Goal: Complete application form

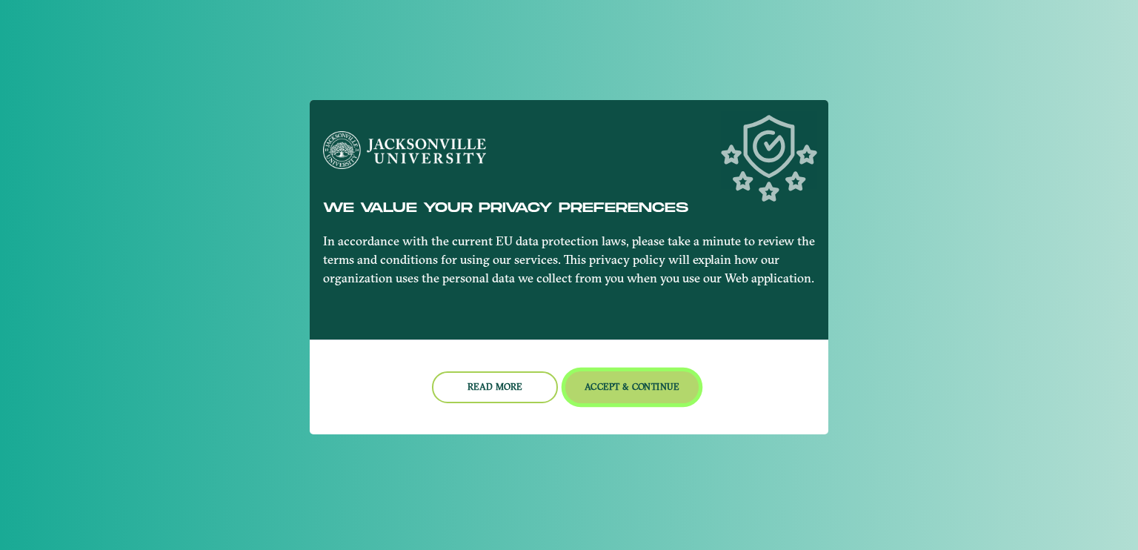
click at [598, 395] on button "Accept & Continue" at bounding box center [632, 387] width 134 height 32
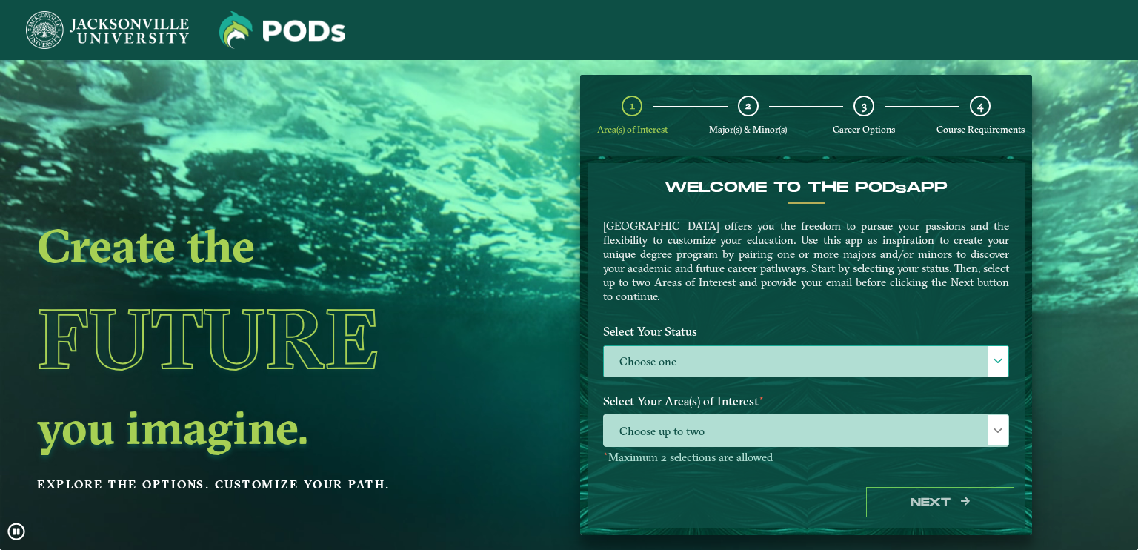
click at [673, 359] on label "Choose one" at bounding box center [806, 362] width 405 height 32
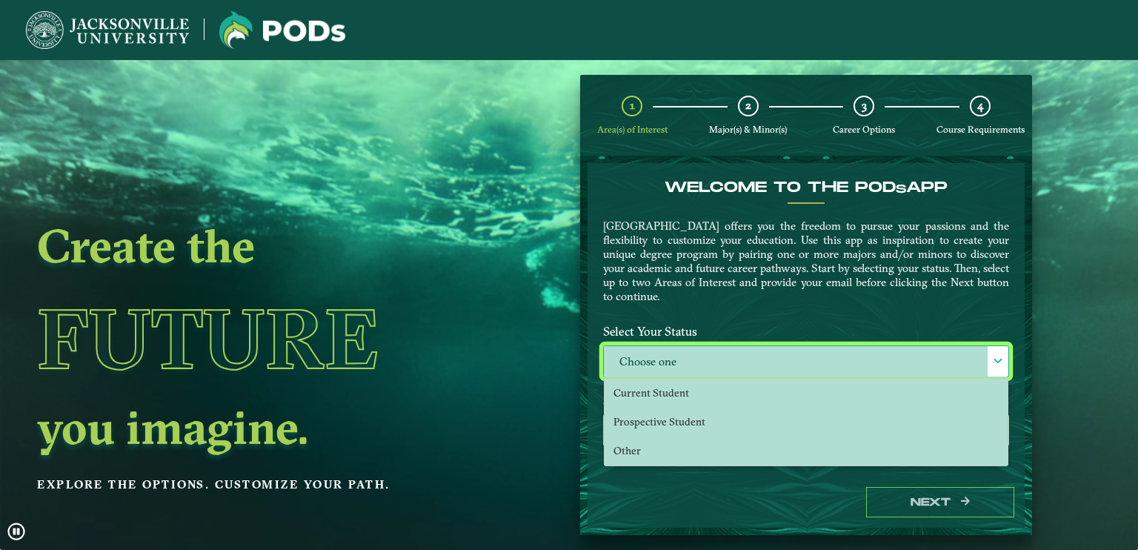
scroll to position [7, 64]
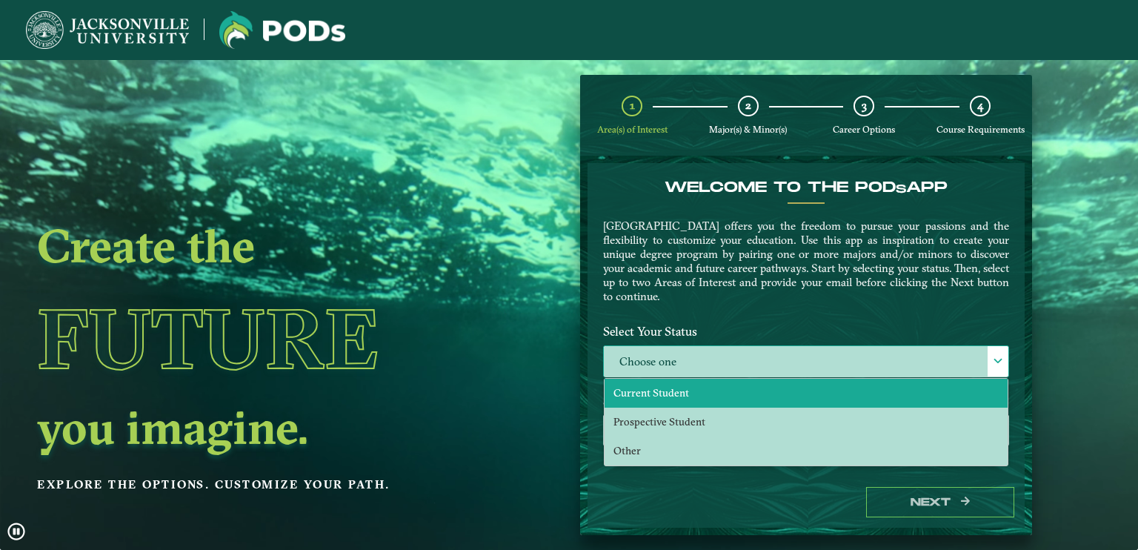
click at [679, 386] on span "Current Student" at bounding box center [652, 392] width 76 height 13
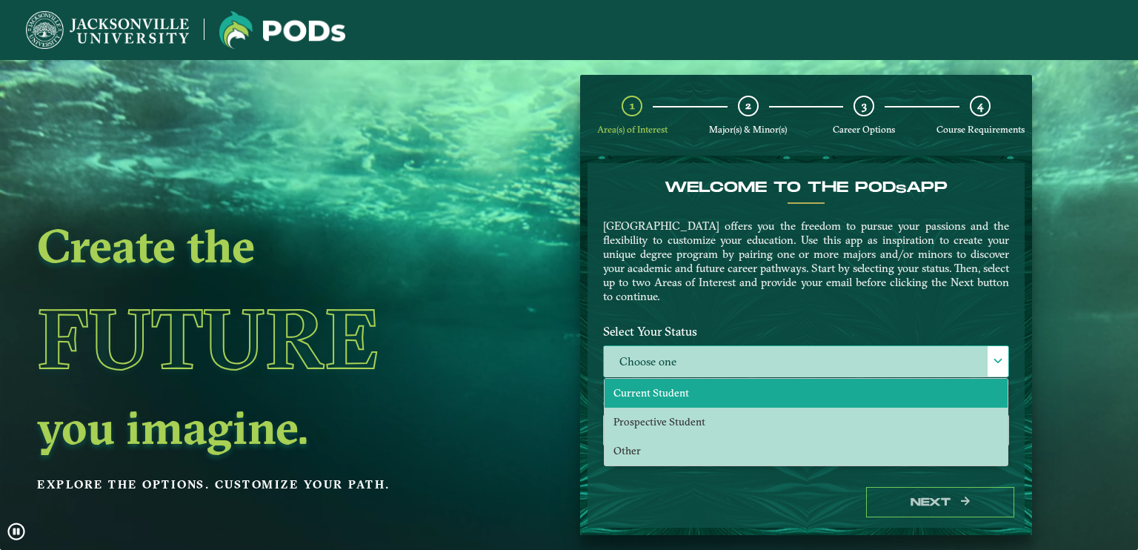
select select "[object Object]"
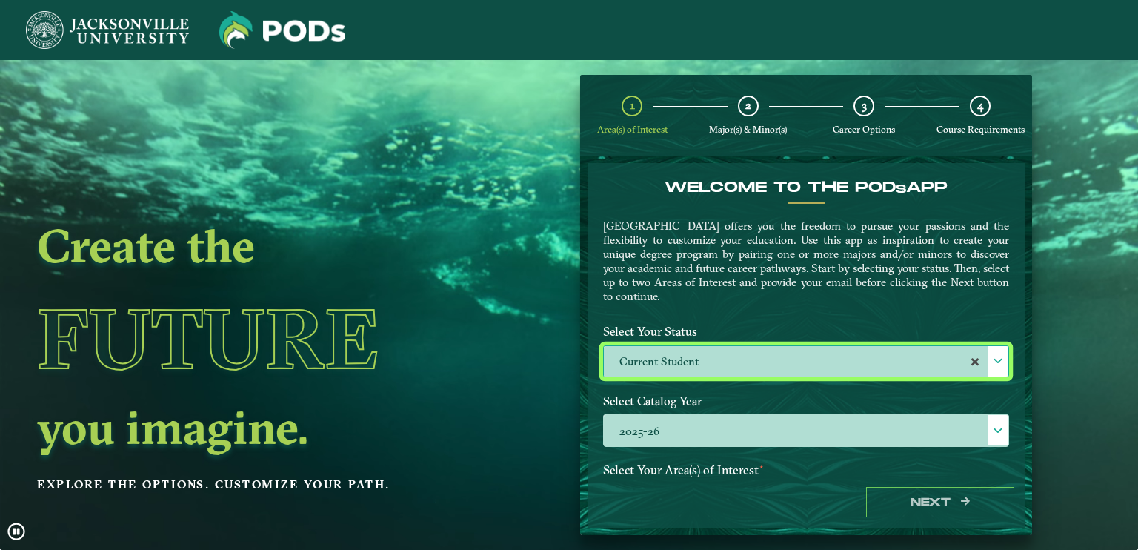
scroll to position [59, 0]
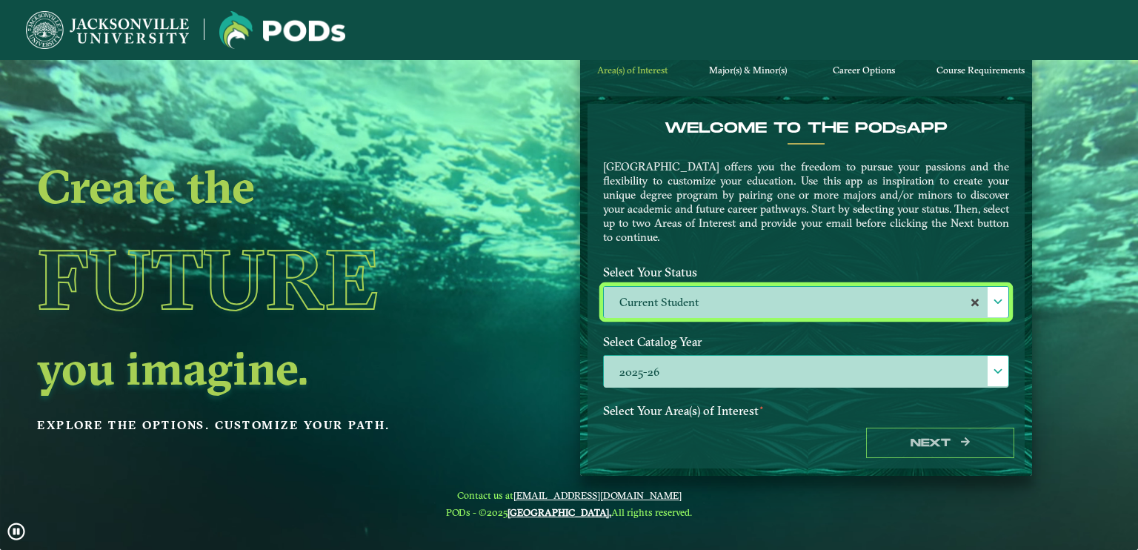
click at [950, 365] on label "2025-26" at bounding box center [806, 372] width 405 height 32
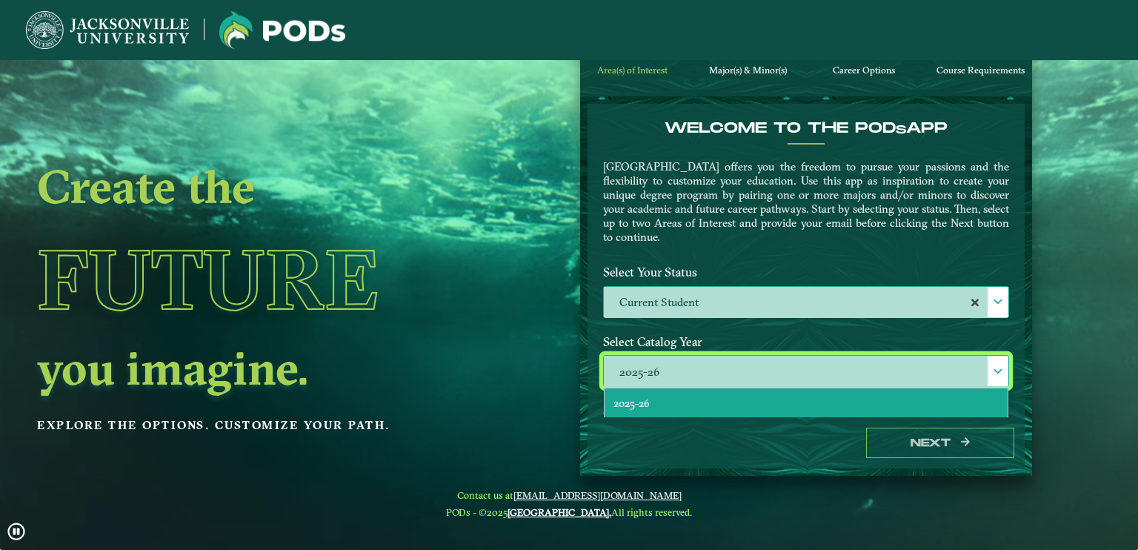
scroll to position [7, 64]
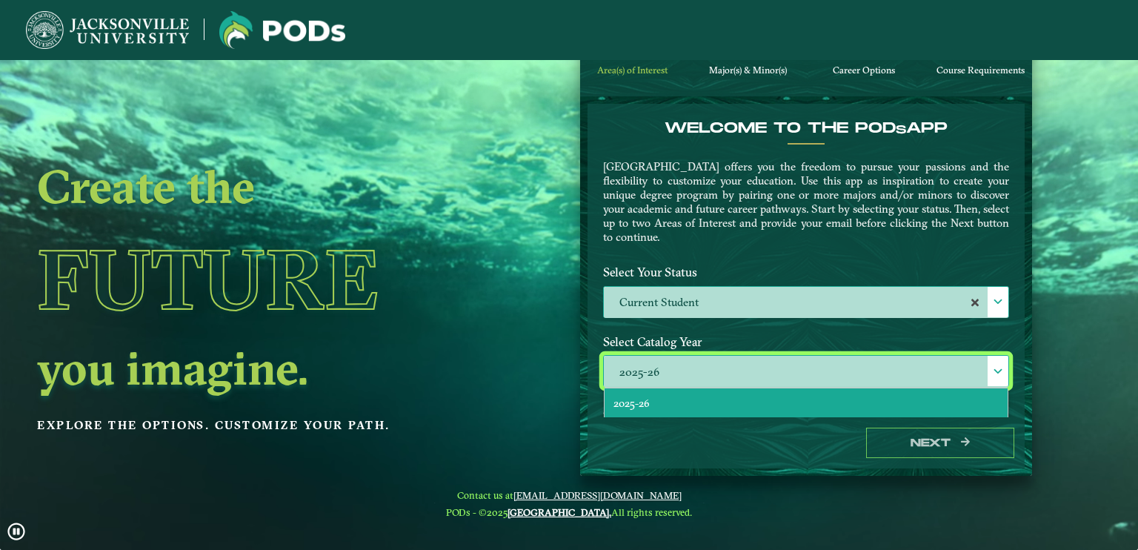
click at [967, 398] on li "2025-26" at bounding box center [806, 402] width 403 height 29
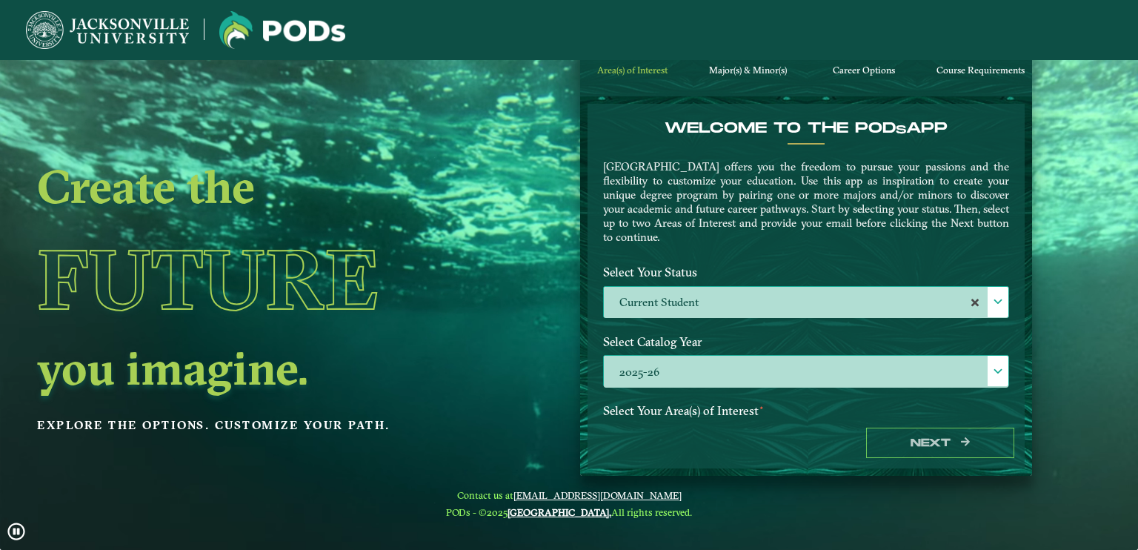
click at [988, 299] on div at bounding box center [998, 302] width 21 height 30
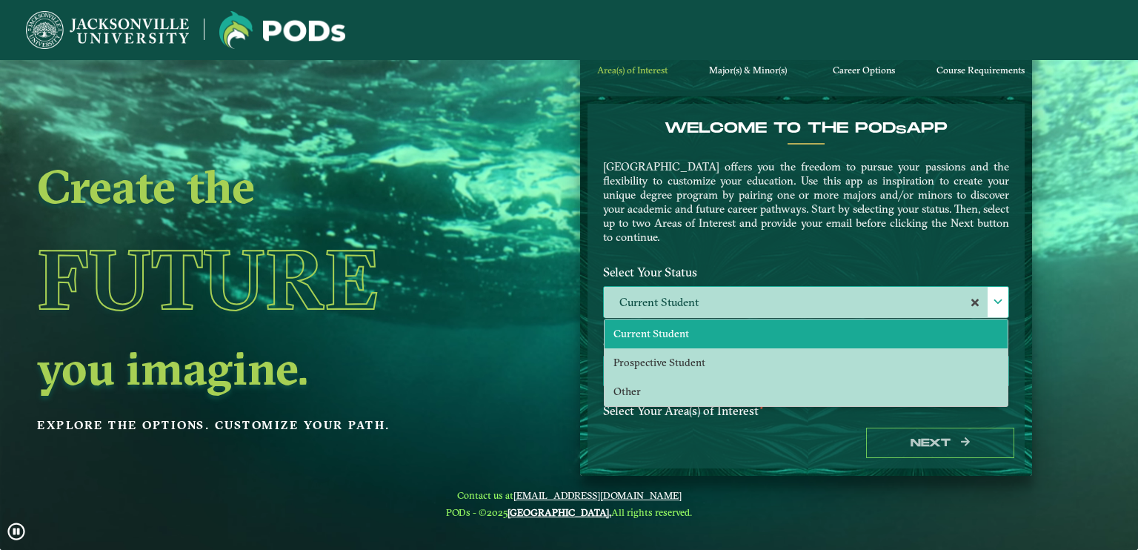
click at [960, 324] on li "Current Student" at bounding box center [806, 333] width 403 height 29
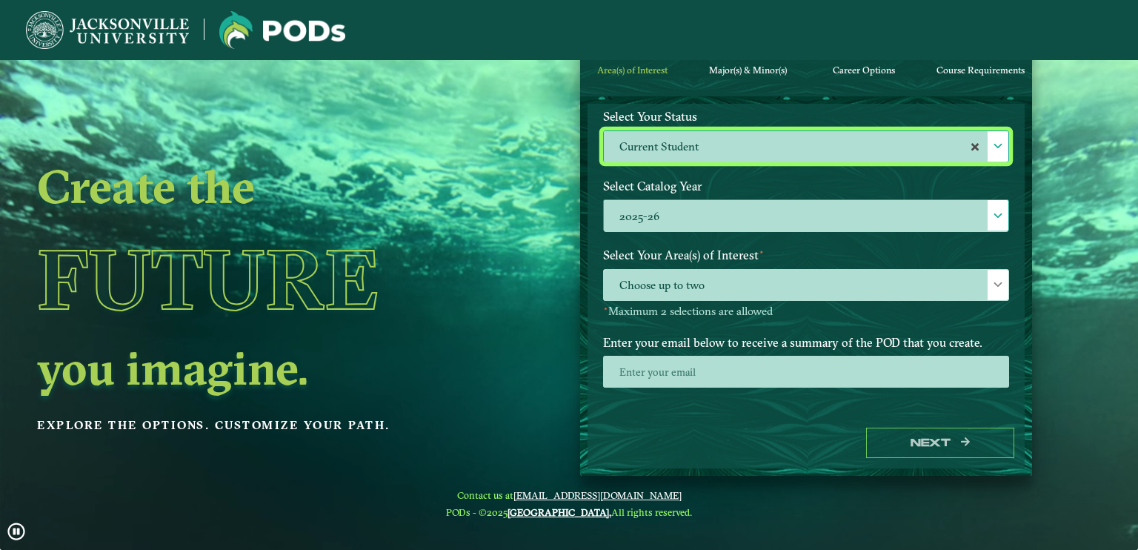
scroll to position [159, 0]
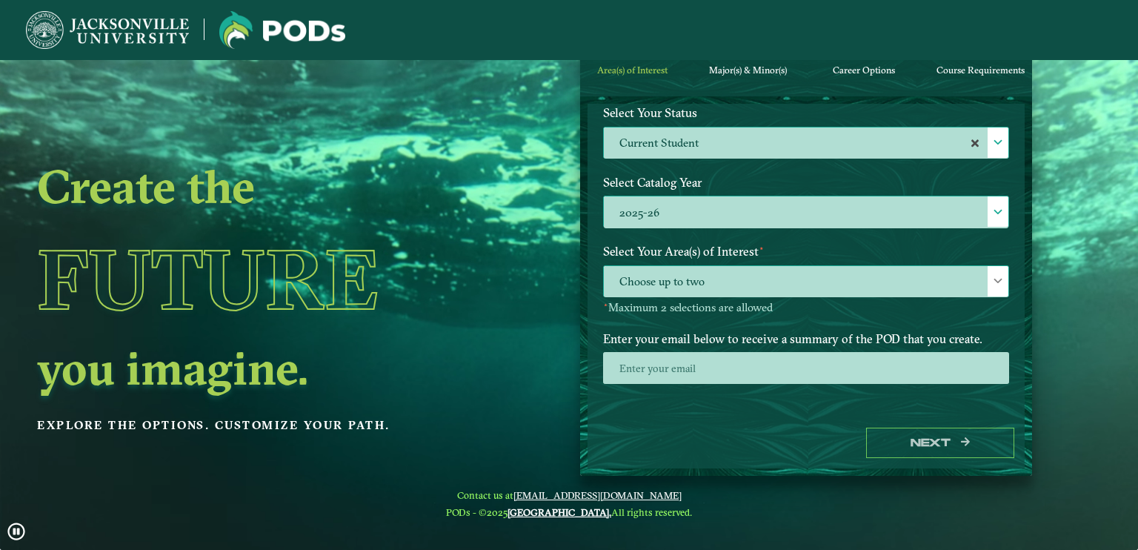
click at [867, 276] on span "Choose up to two" at bounding box center [806, 282] width 405 height 32
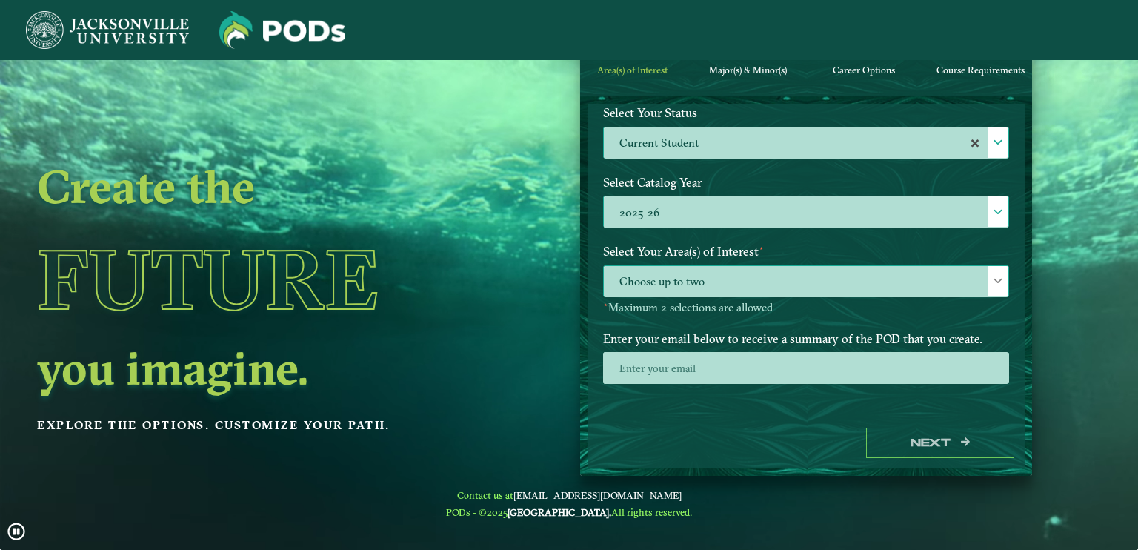
scroll to position [7, 64]
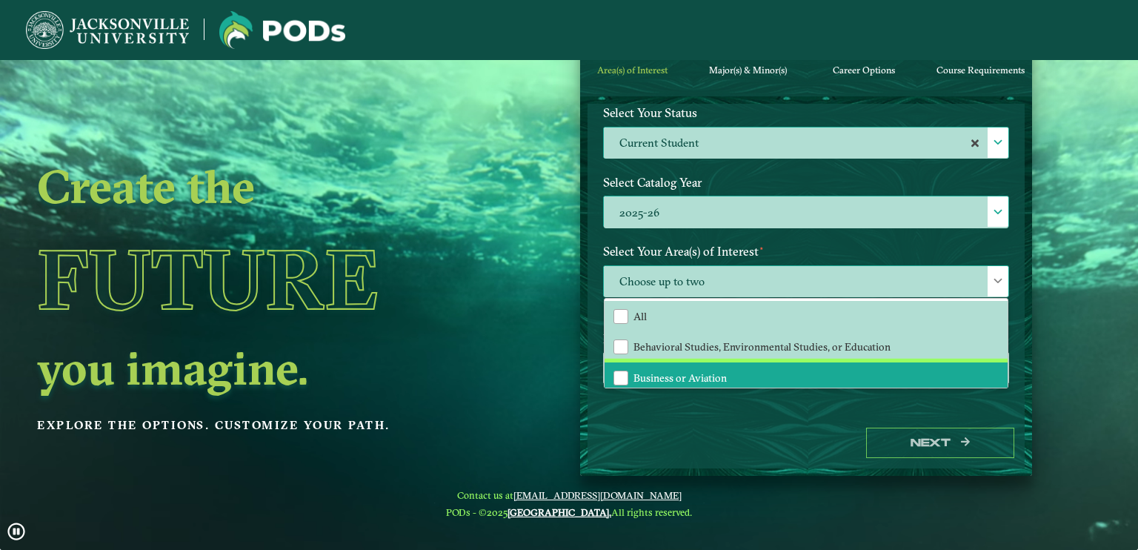
click at [845, 363] on li "Business or Aviation" at bounding box center [806, 377] width 403 height 31
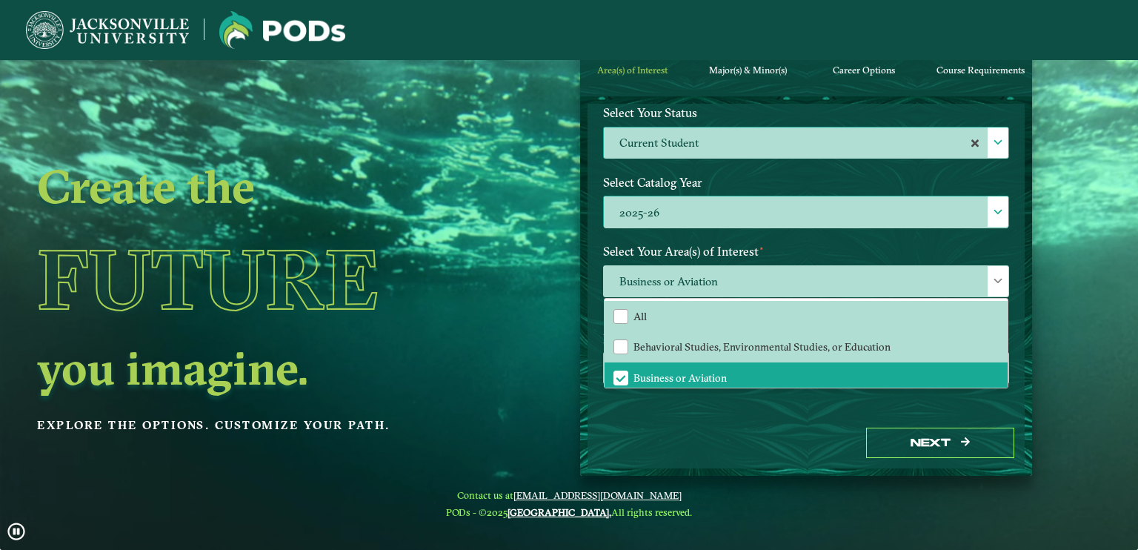
click at [845, 388] on div at bounding box center [806, 373] width 428 height 42
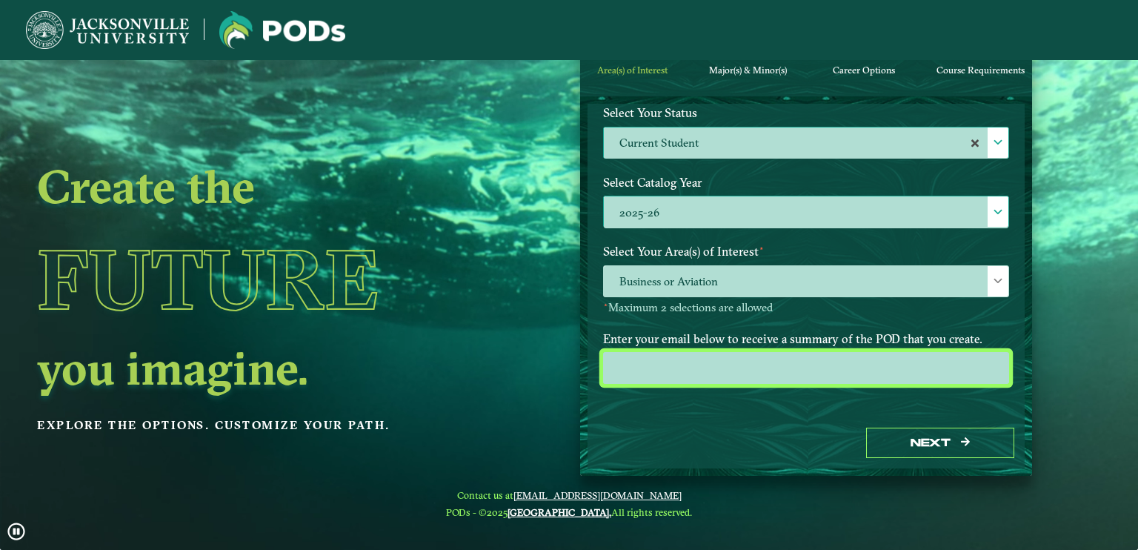
click at [821, 373] on input "email" at bounding box center [806, 368] width 406 height 32
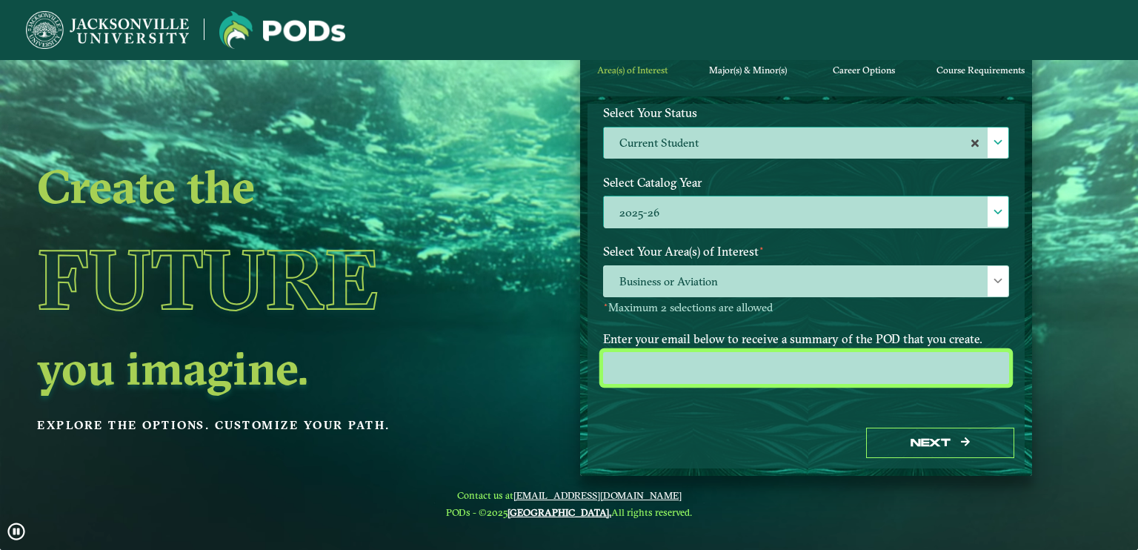
type input "[EMAIL_ADDRESS][DOMAIN_NAME]"
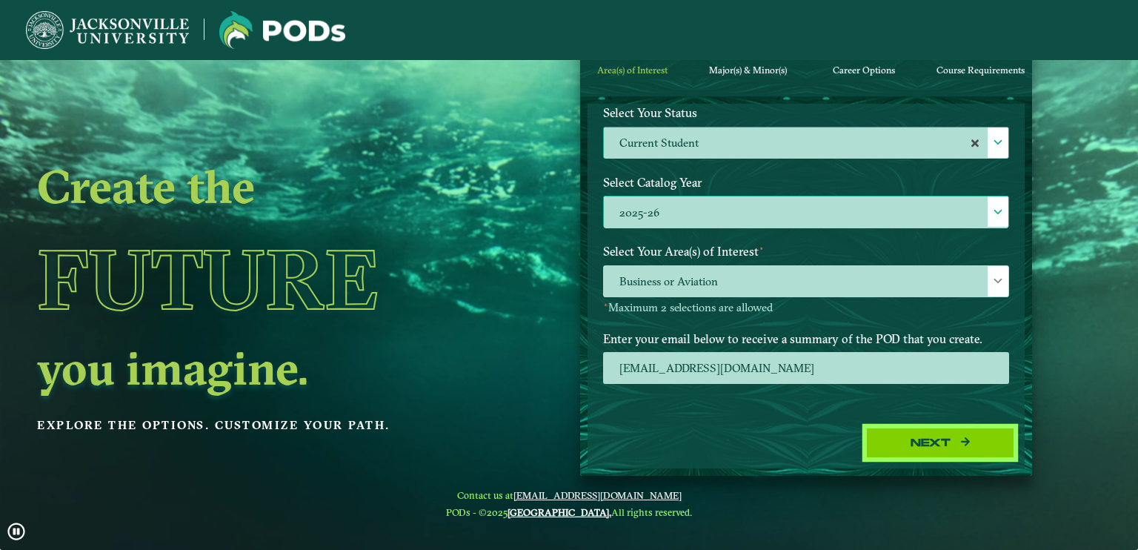
click at [908, 438] on button "Next" at bounding box center [940, 443] width 148 height 30
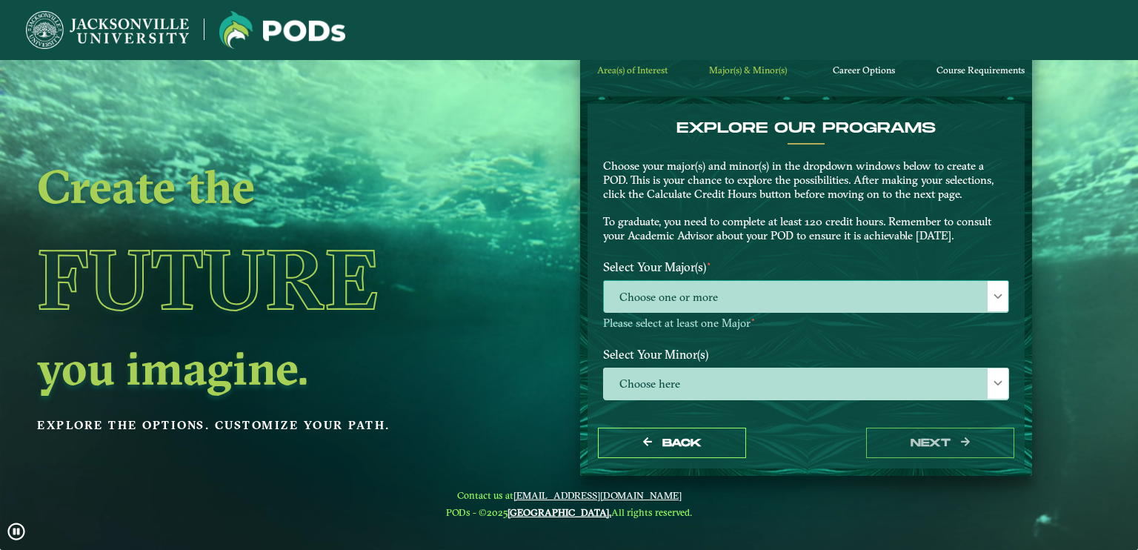
click at [817, 298] on span "Choose one or more" at bounding box center [806, 297] width 405 height 32
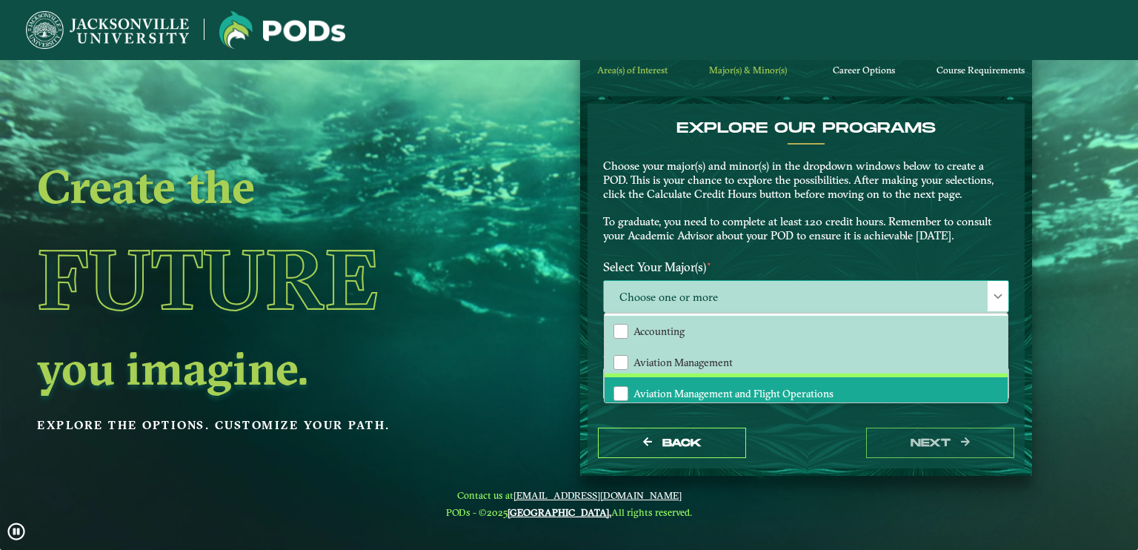
click at [717, 381] on li "Aviation Management and Flight Operations" at bounding box center [806, 392] width 403 height 31
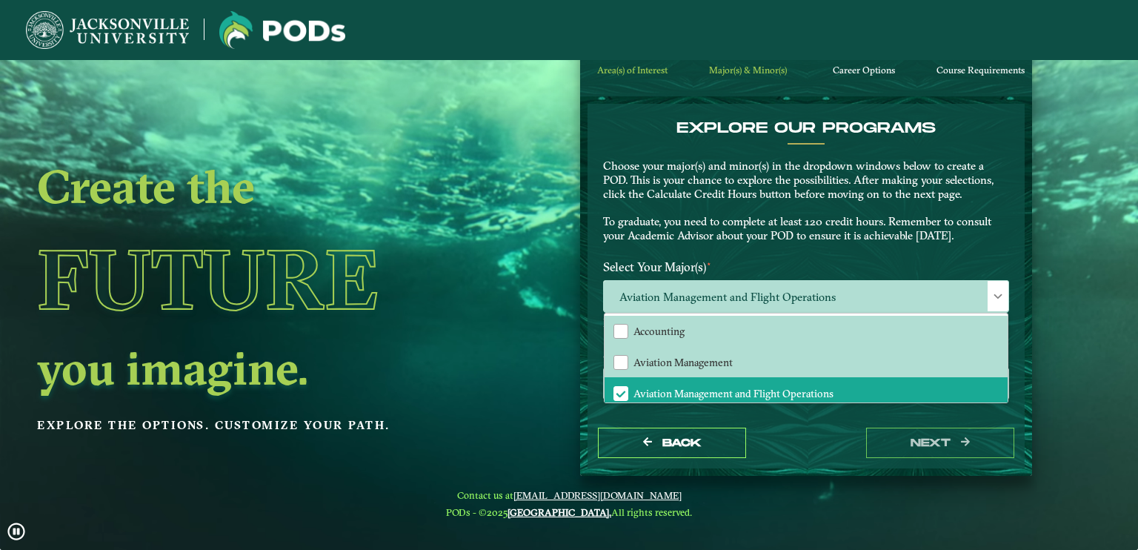
click at [842, 436] on div "Back next" at bounding box center [806, 442] width 437 height 51
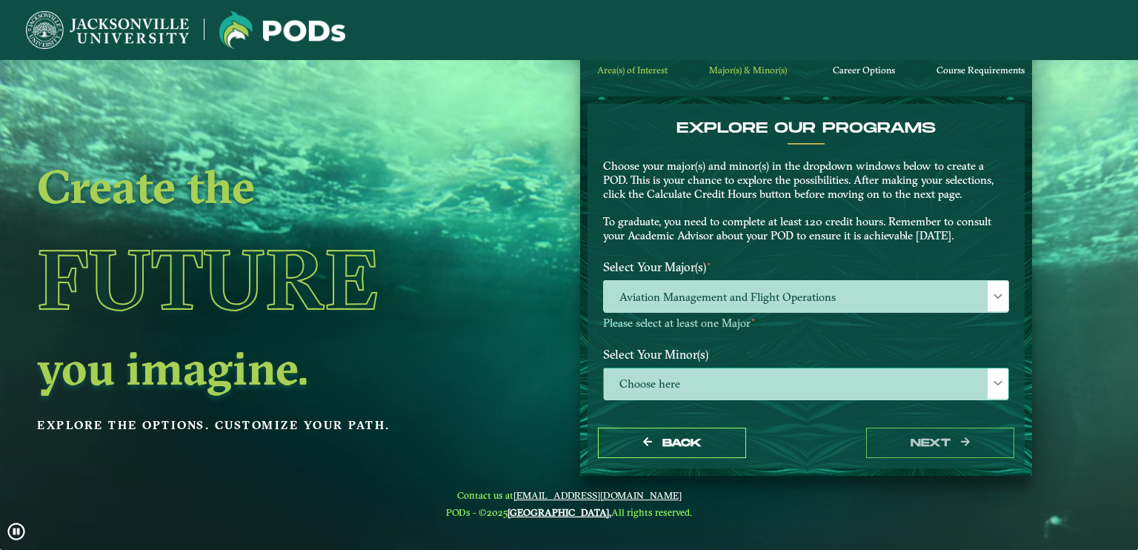
click at [804, 376] on span "Choose here" at bounding box center [806, 384] width 405 height 32
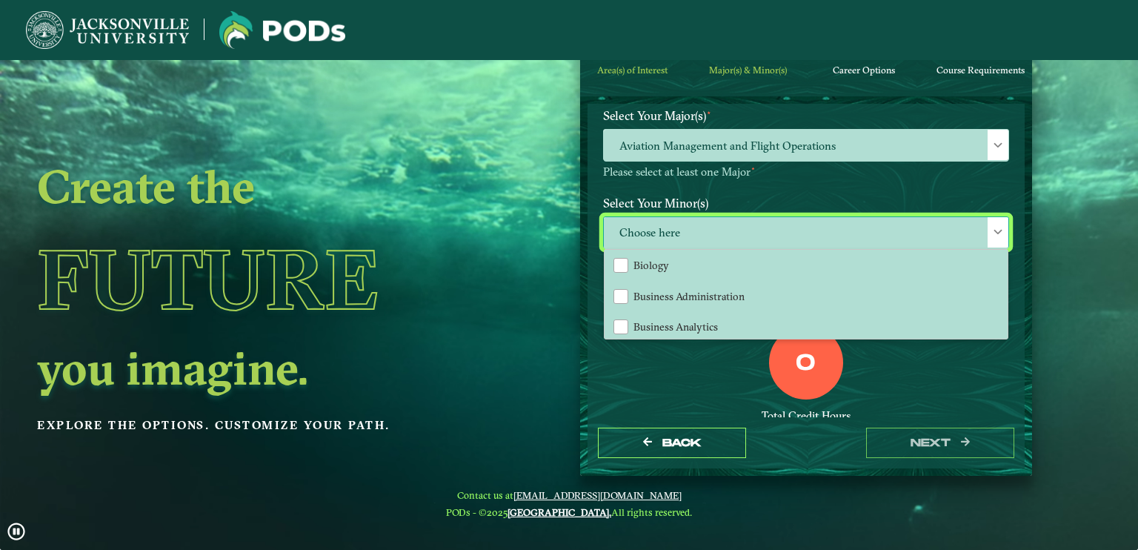
scroll to position [218, 0]
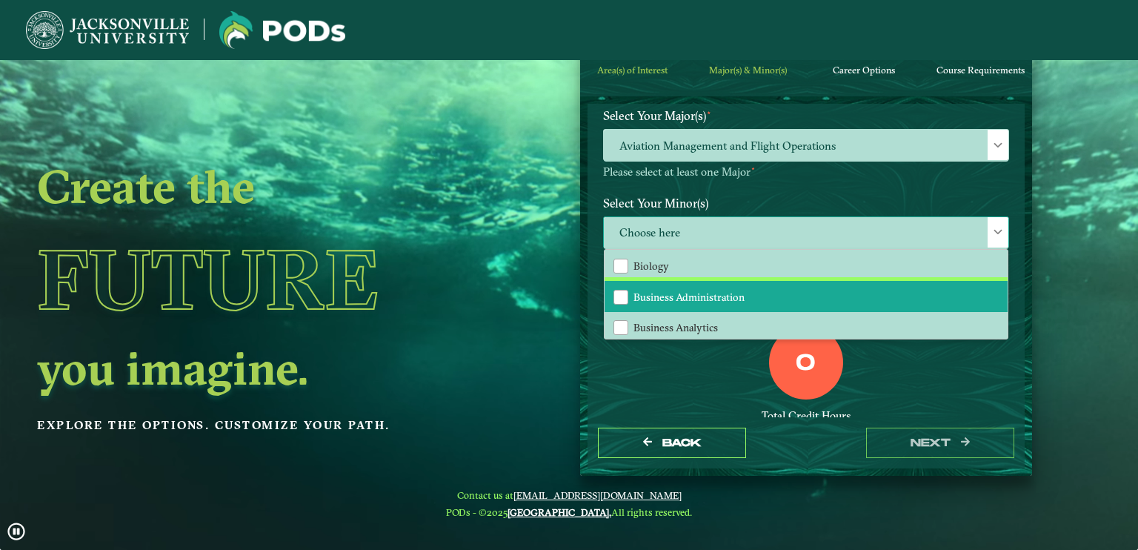
click at [778, 281] on li "Business Administration" at bounding box center [806, 296] width 403 height 31
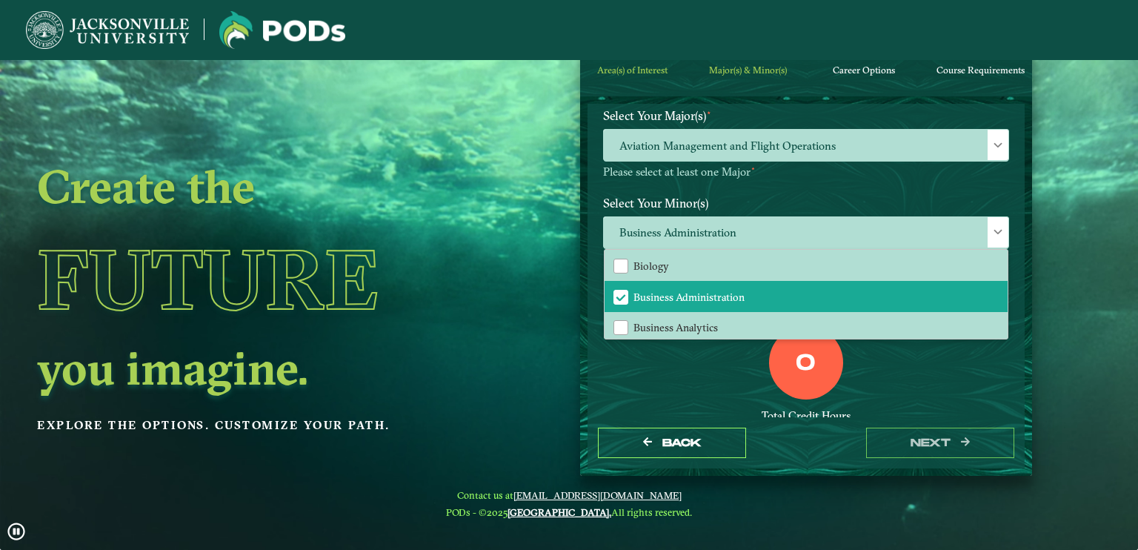
click at [880, 362] on div "0 Total Credit Hours" at bounding box center [806, 388] width 428 height 126
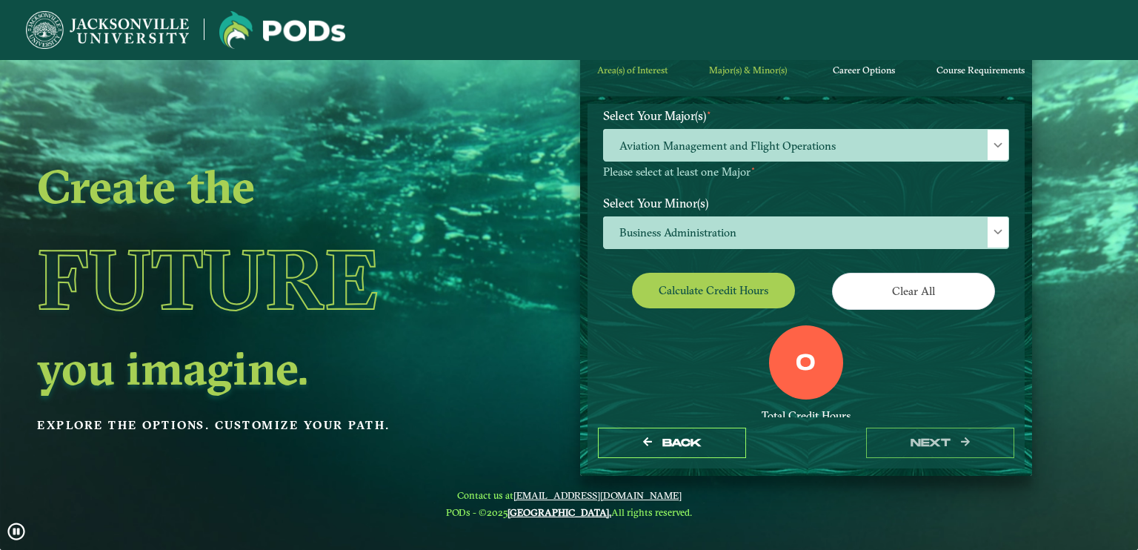
scroll to position [199, 0]
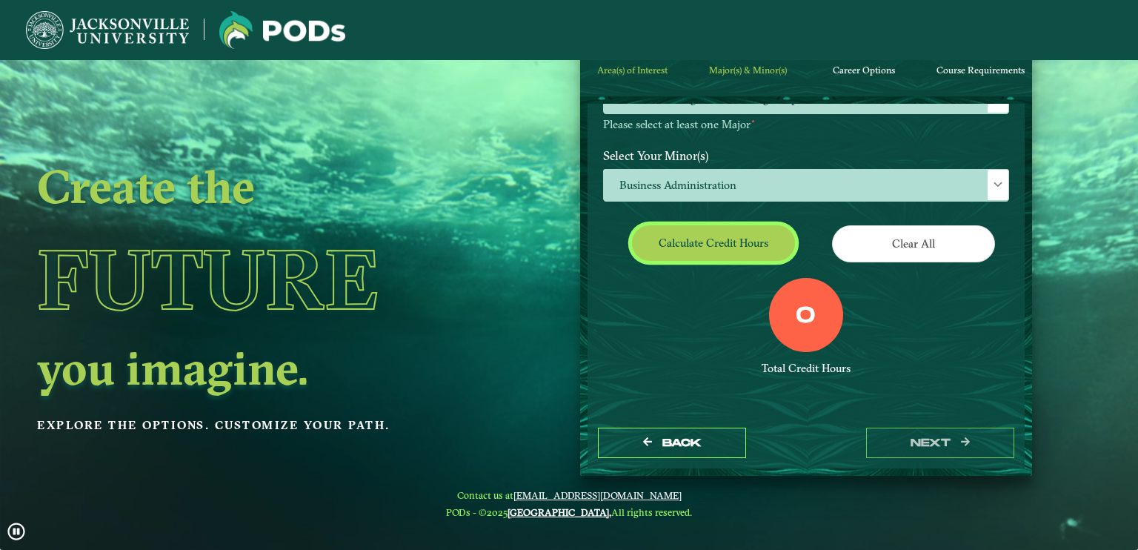
click at [769, 247] on button "Calculate credit hours" at bounding box center [713, 242] width 163 height 35
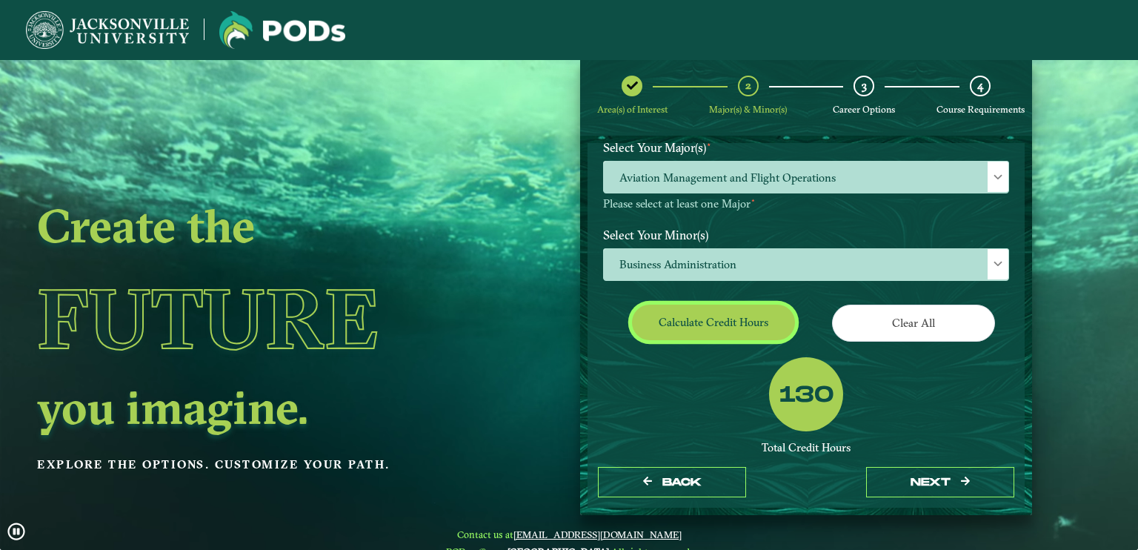
scroll to position [0, 0]
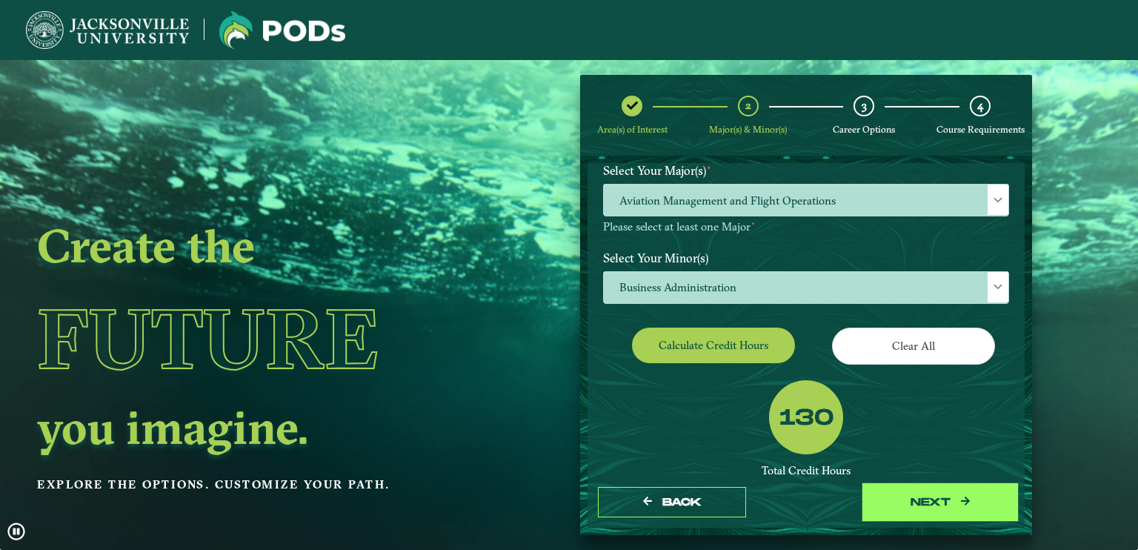
click at [1000, 487] on button "next" at bounding box center [940, 502] width 148 height 30
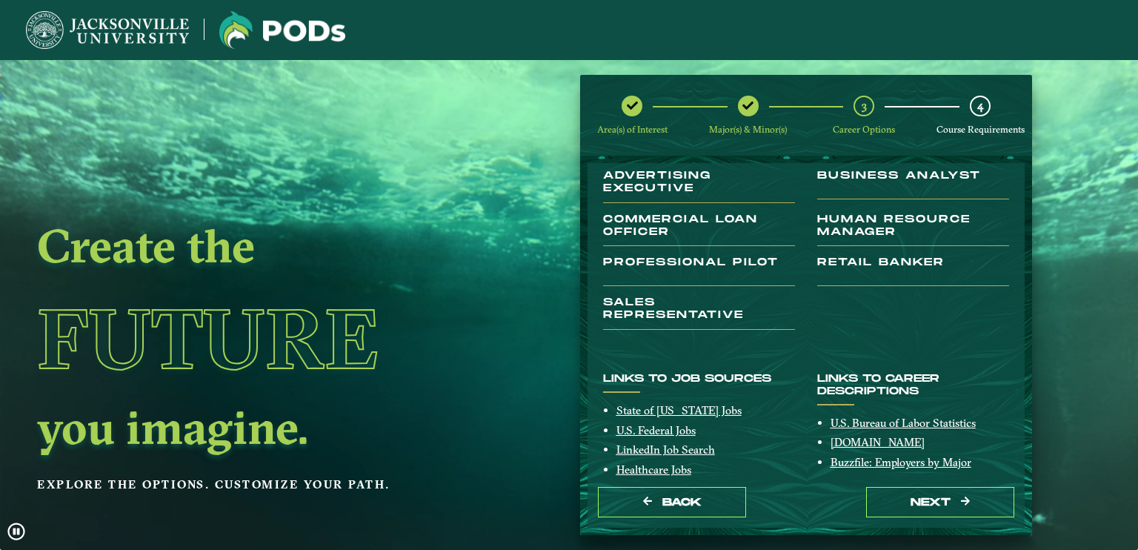
scroll to position [249, 0]
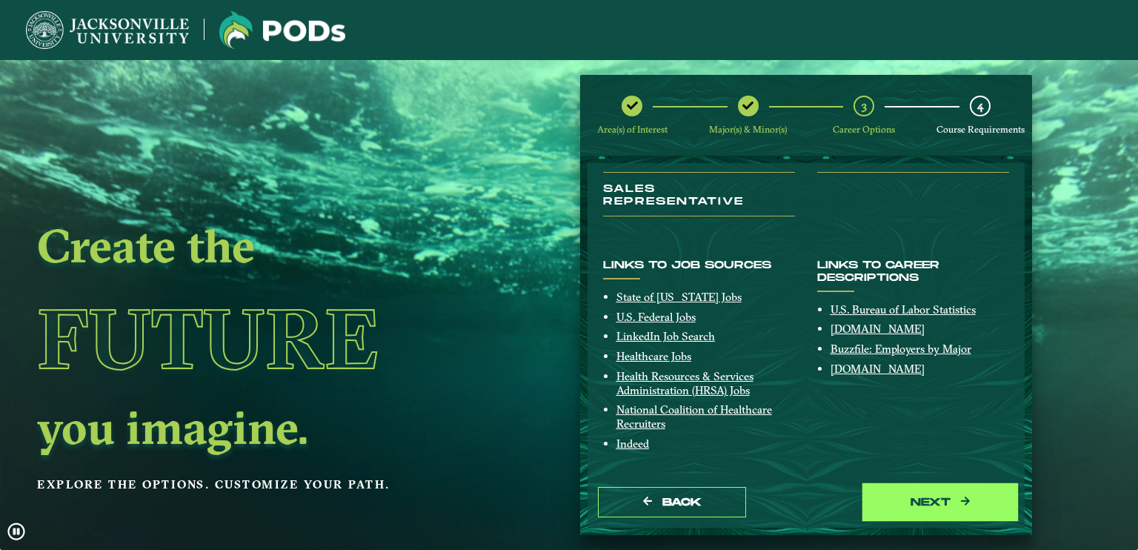
click at [946, 496] on button "next" at bounding box center [940, 502] width 148 height 30
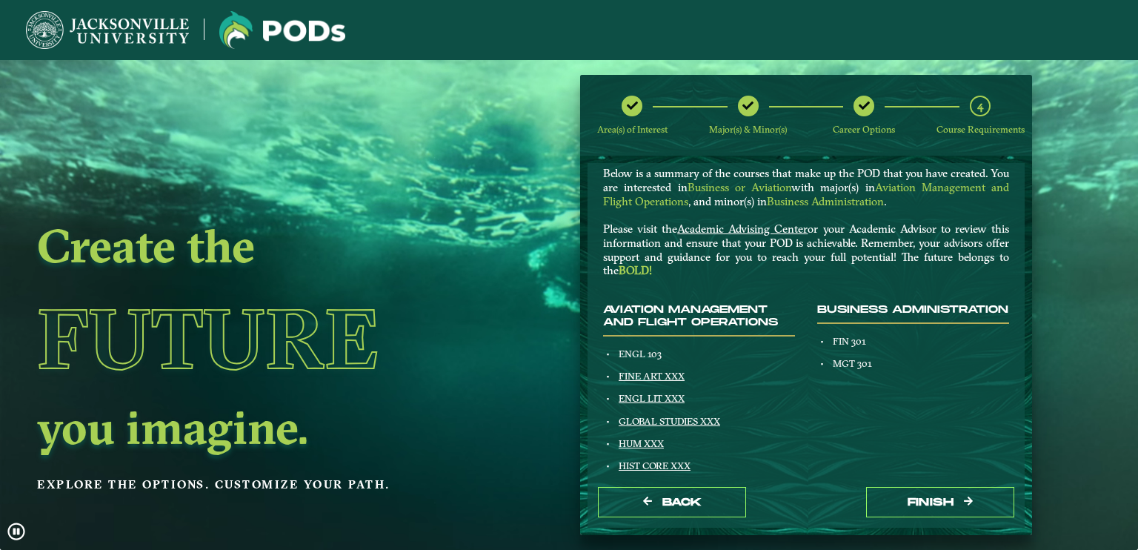
scroll to position [53, 0]
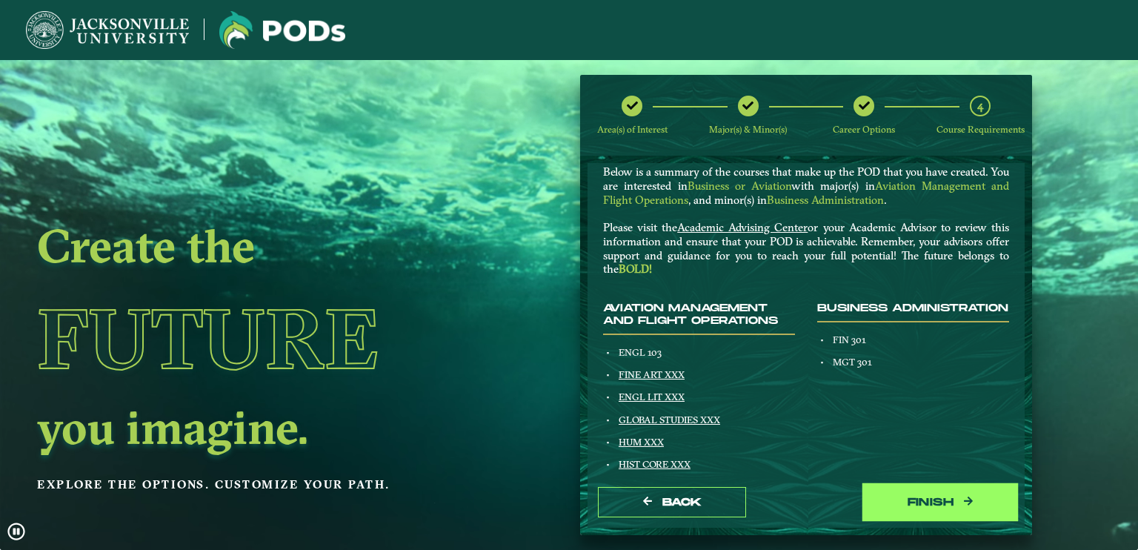
click at [934, 490] on button "Finish" at bounding box center [940, 502] width 148 height 30
